Goal: Transaction & Acquisition: Purchase product/service

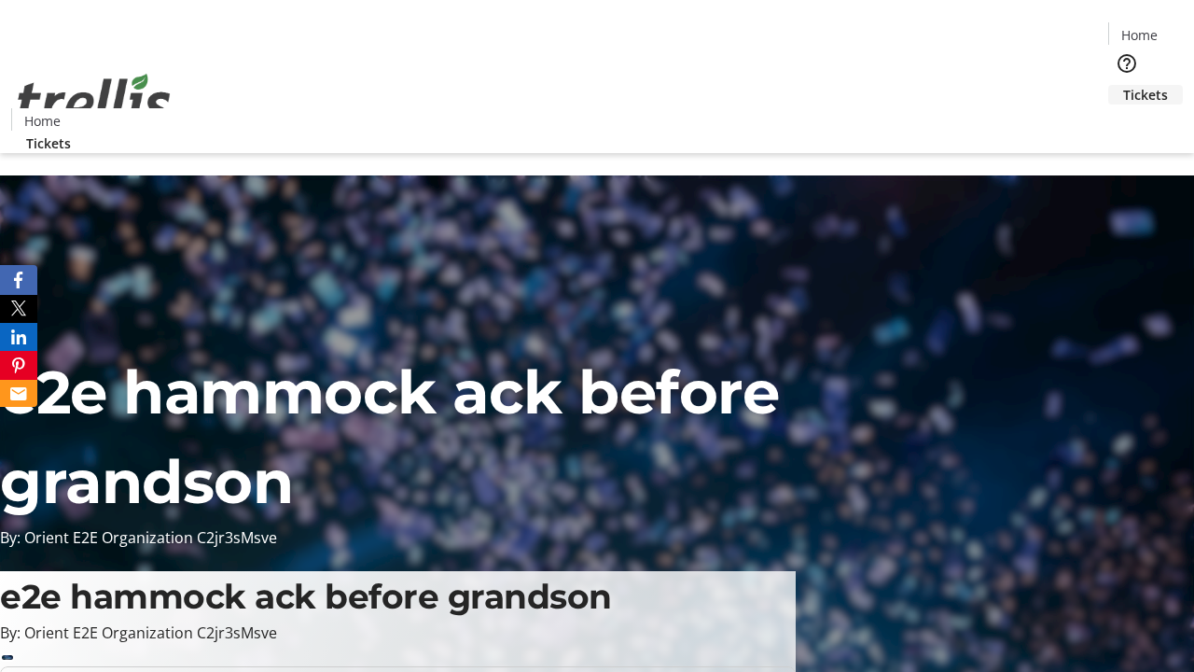
click at [1123, 85] on span "Tickets" at bounding box center [1145, 95] width 45 height 20
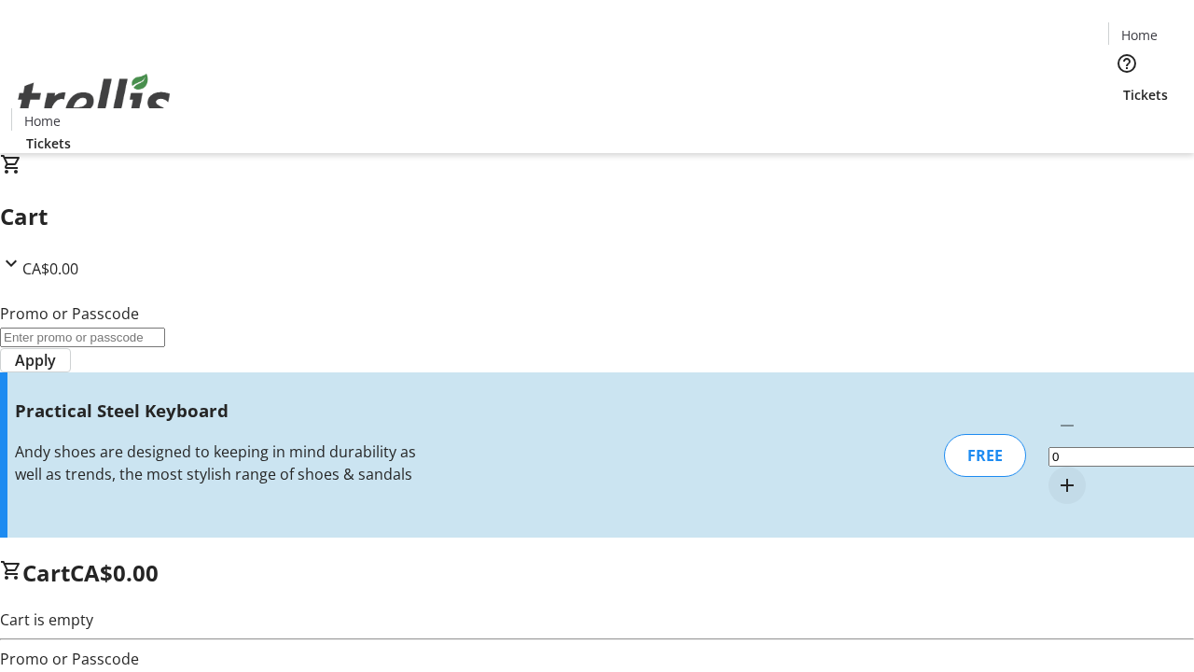
click at [1056, 474] on mat-icon "Increment by one" at bounding box center [1067, 485] width 22 height 22
type input "1"
